Goal: Transaction & Acquisition: Purchase product/service

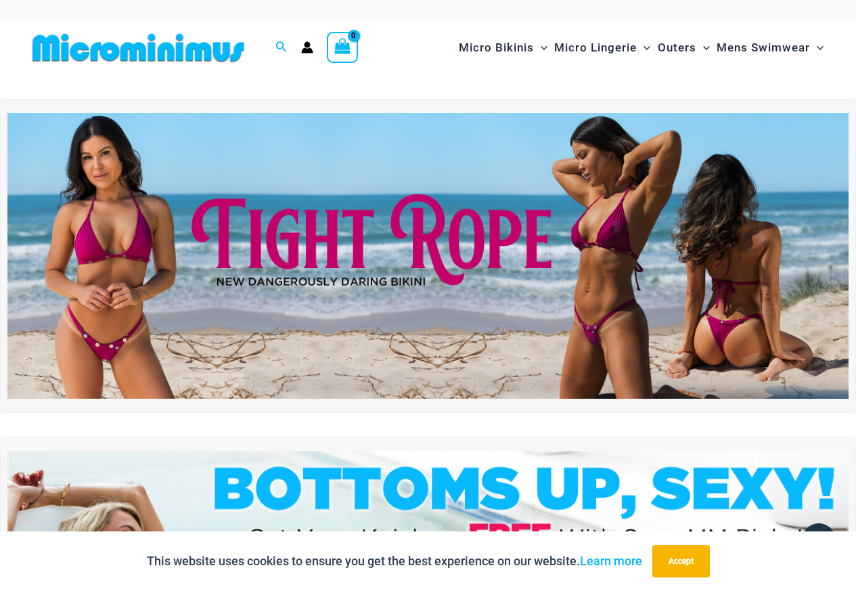
click at [237, 238] on img at bounding box center [427, 256] width 841 height 286
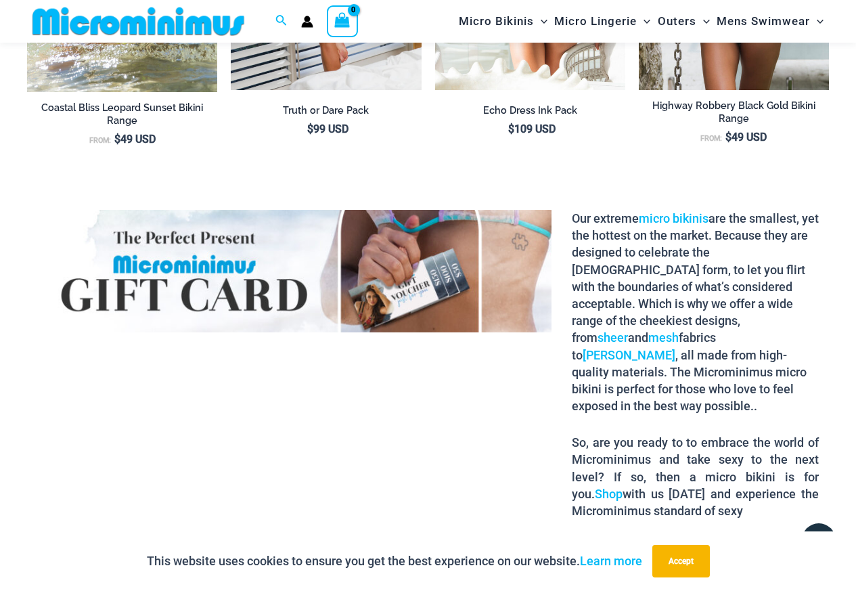
scroll to position [2086, 0]
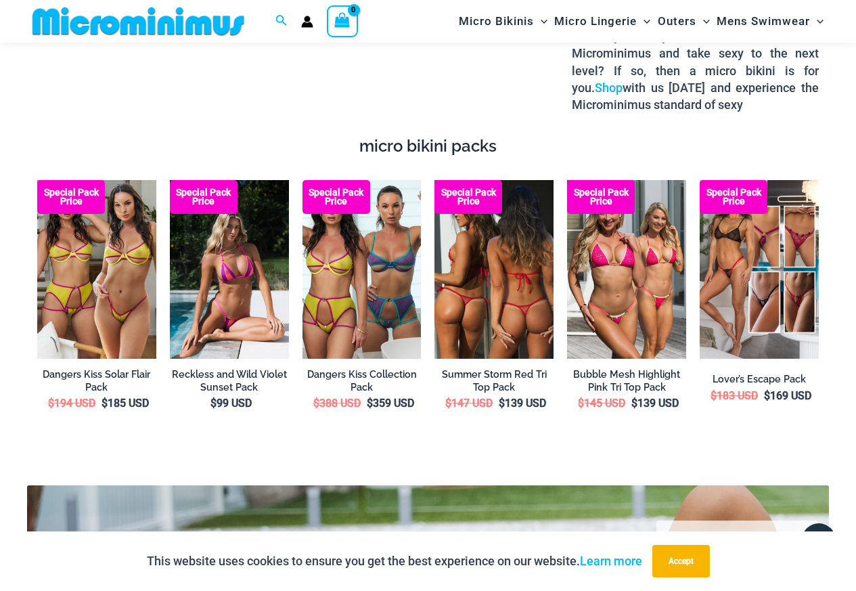
click at [491, 277] on img at bounding box center [494, 269] width 119 height 179
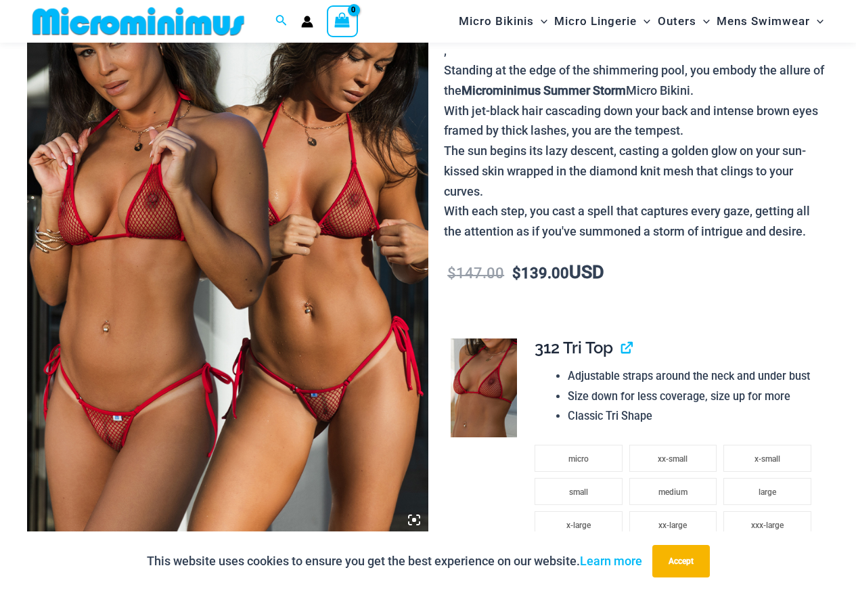
scroll to position [259, 0]
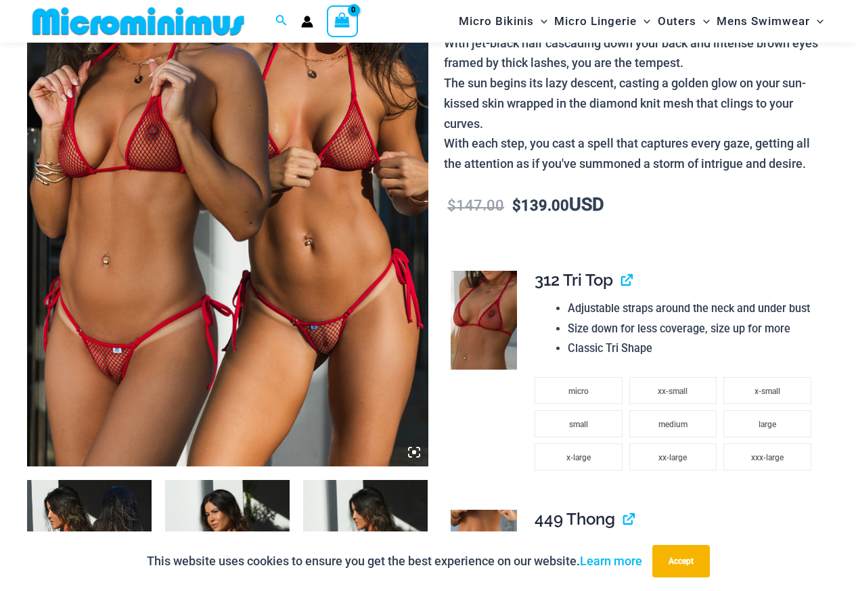
click at [415, 458] on icon at bounding box center [414, 452] width 12 height 12
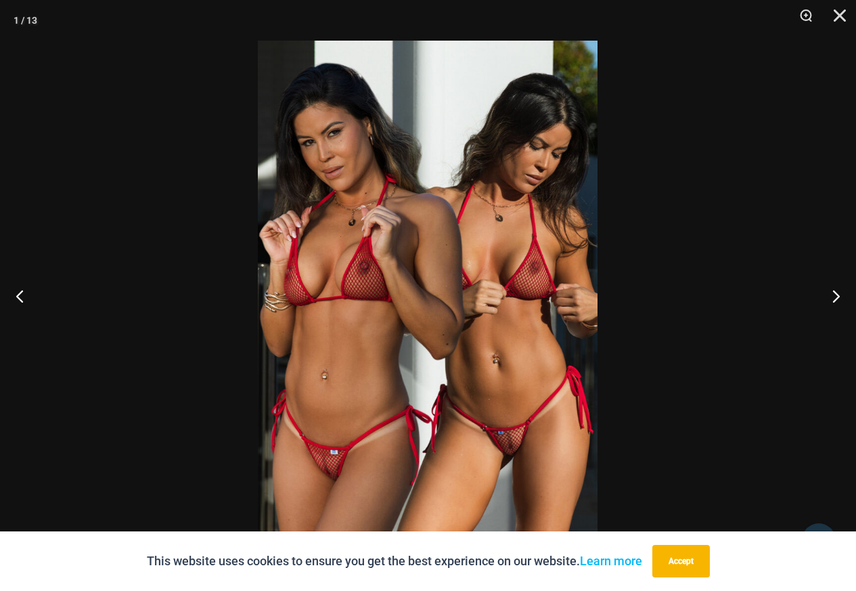
click at [493, 401] on img at bounding box center [428, 296] width 340 height 510
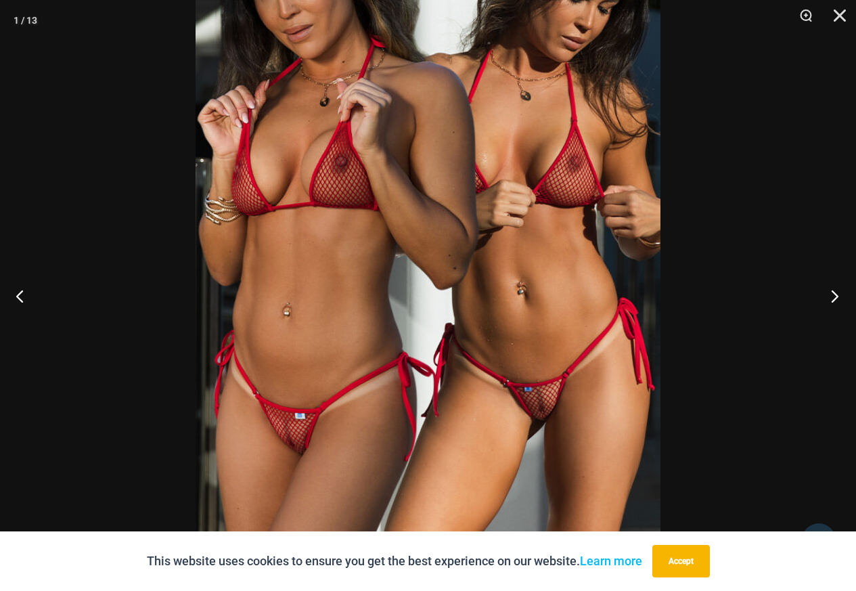
click at [841, 291] on button "Next" at bounding box center [830, 296] width 51 height 68
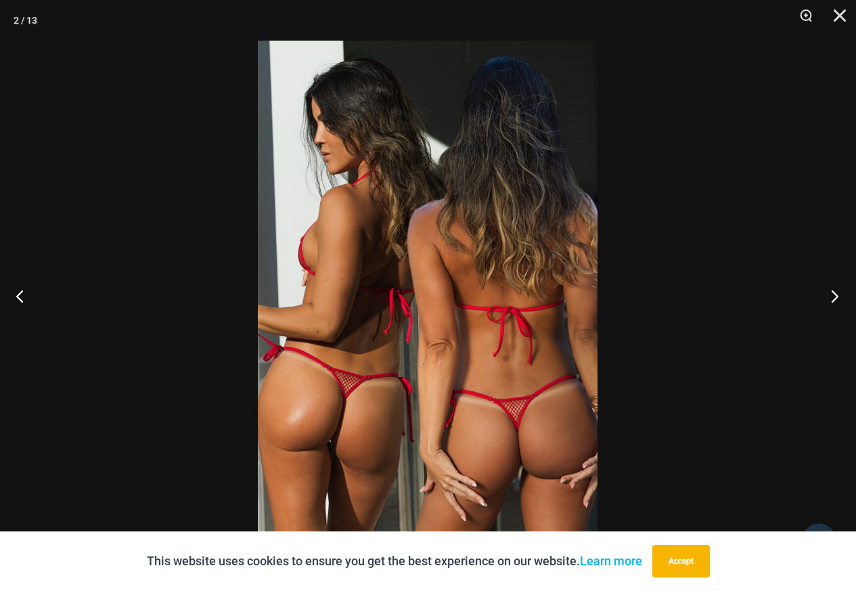
click at [837, 294] on button "Next" at bounding box center [830, 296] width 51 height 68
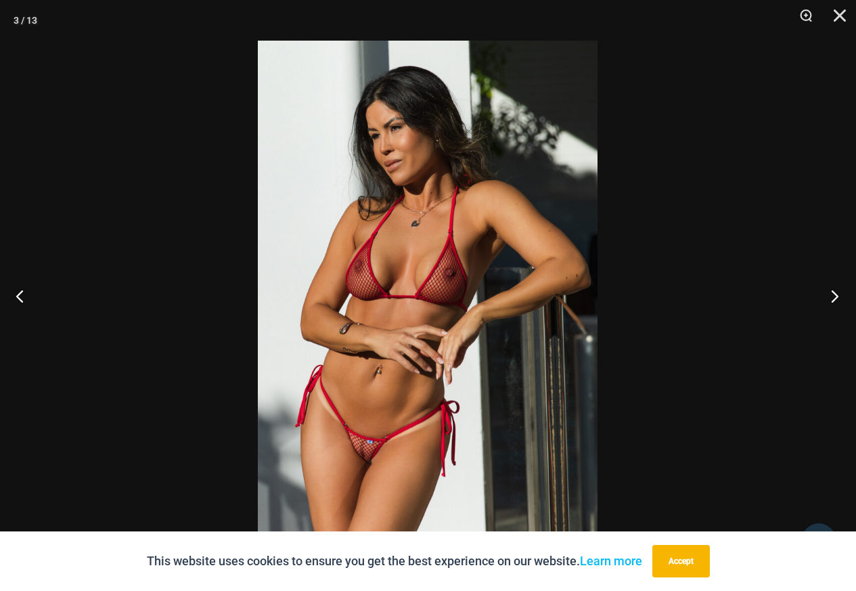
click at [834, 306] on button "Next" at bounding box center [830, 296] width 51 height 68
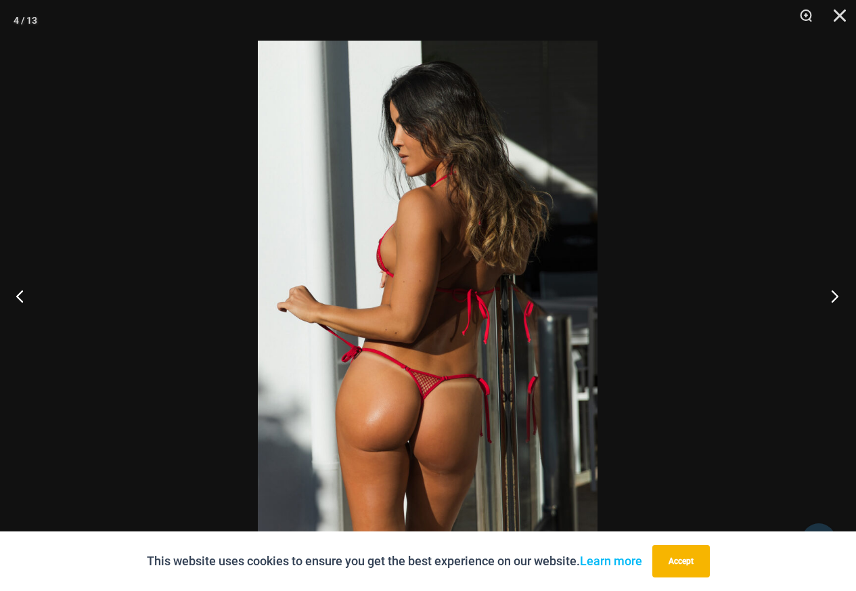
click at [834, 305] on button "Next" at bounding box center [830, 296] width 51 height 68
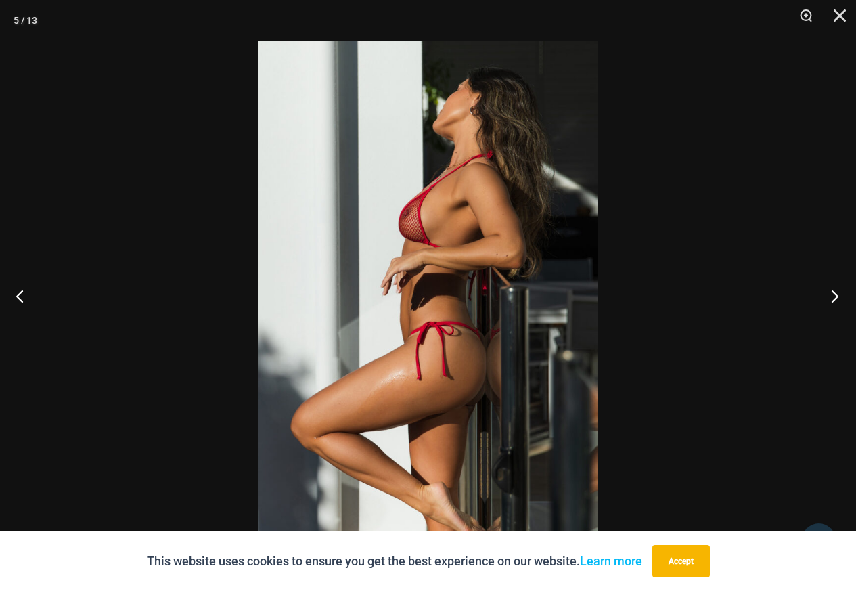
click at [835, 301] on button "Next" at bounding box center [830, 296] width 51 height 68
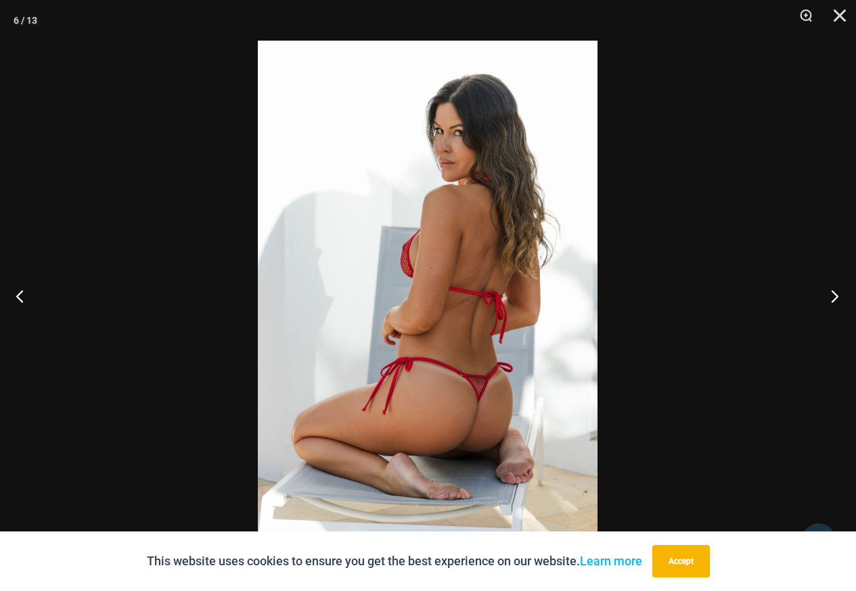
click at [836, 300] on button "Next" at bounding box center [830, 296] width 51 height 68
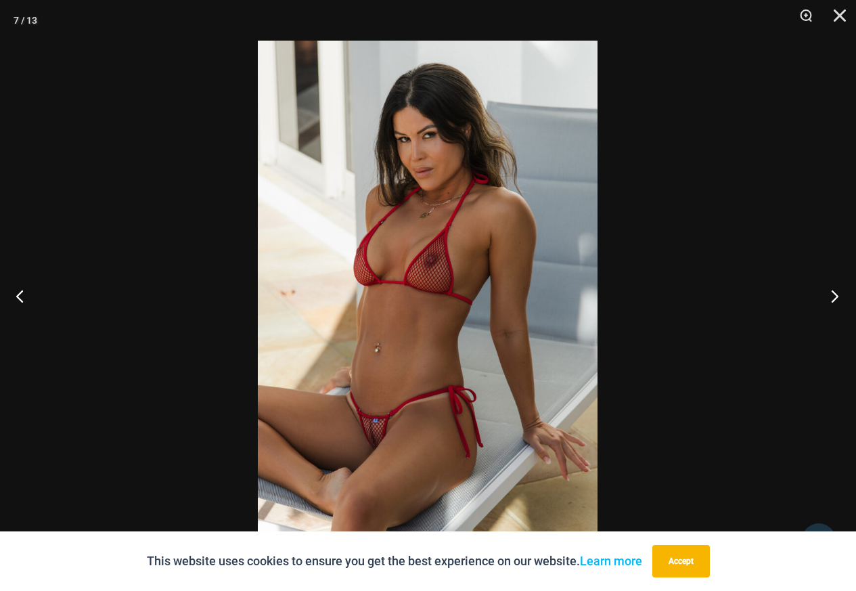
click at [827, 299] on button "Next" at bounding box center [830, 296] width 51 height 68
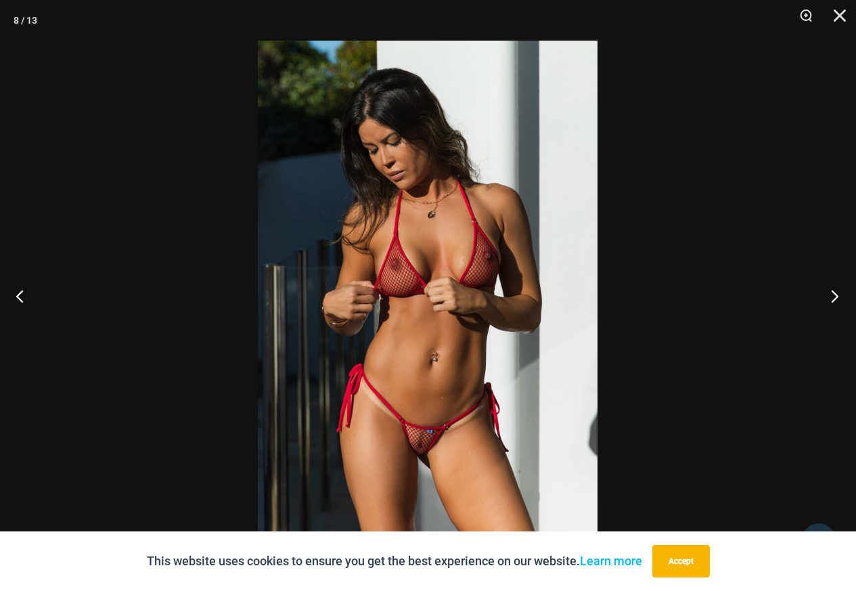
click at [827, 299] on button "Next" at bounding box center [830, 296] width 51 height 68
